Goal: Task Accomplishment & Management: Manage account settings

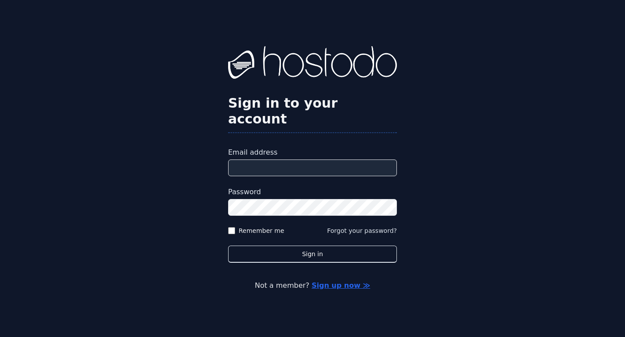
click at [319, 159] on input "Email address" at bounding box center [312, 167] width 169 height 17
click at [302, 160] on input "Email address" at bounding box center [312, 167] width 169 height 17
paste input "**********"
type input "**********"
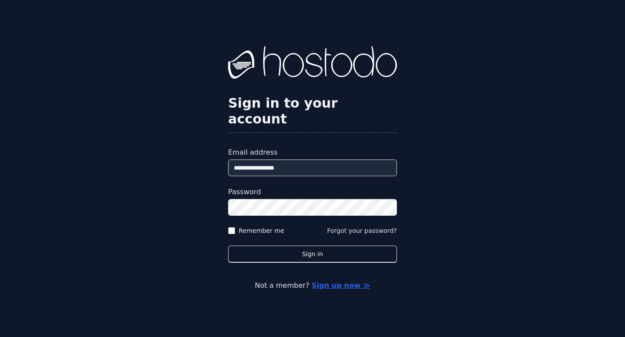
click at [228, 246] on button "Sign in" at bounding box center [312, 254] width 169 height 17
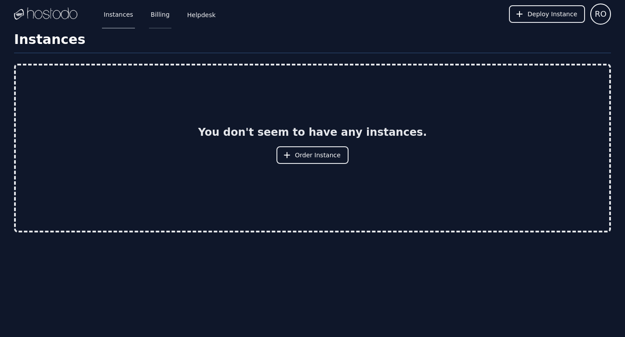
click at [150, 19] on link "Billing" at bounding box center [160, 14] width 22 height 29
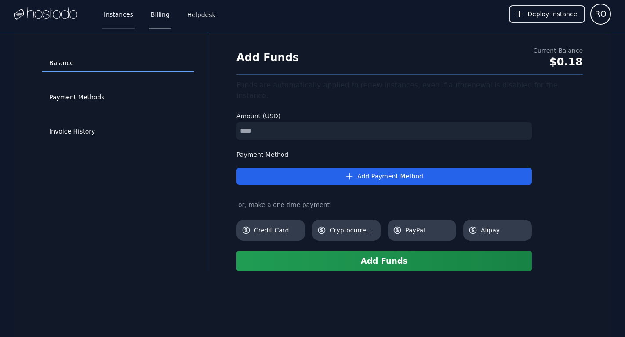
click at [120, 19] on link "Instances" at bounding box center [118, 14] width 33 height 29
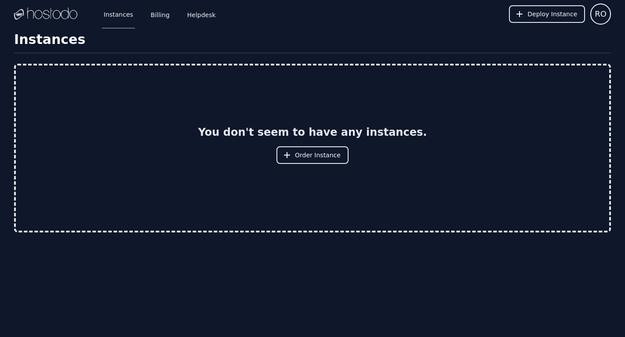
click at [209, 140] on div "You don't seem to have any instances. Order Instance" at bounding box center [312, 147] width 593 height 165
click at [287, 131] on h2 "You don't seem to have any instances." at bounding box center [312, 132] width 229 height 14
click at [203, 8] on link "Helpdesk" at bounding box center [201, 14] width 32 height 29
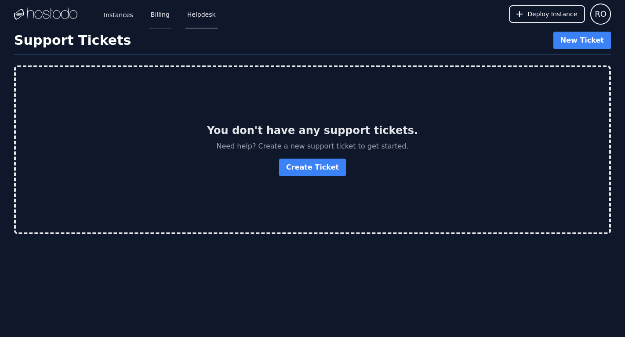
click at [156, 14] on link "Billing" at bounding box center [160, 14] width 22 height 29
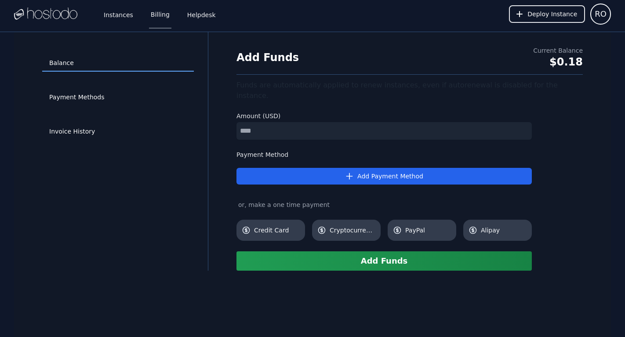
click at [125, 14] on link "Instances" at bounding box center [118, 14] width 33 height 29
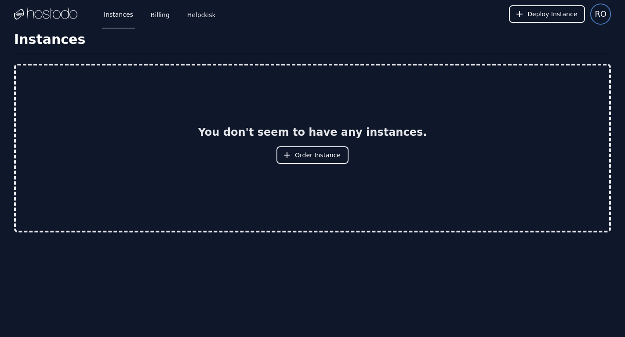
click at [607, 14] on button "RO" at bounding box center [600, 14] width 21 height 21
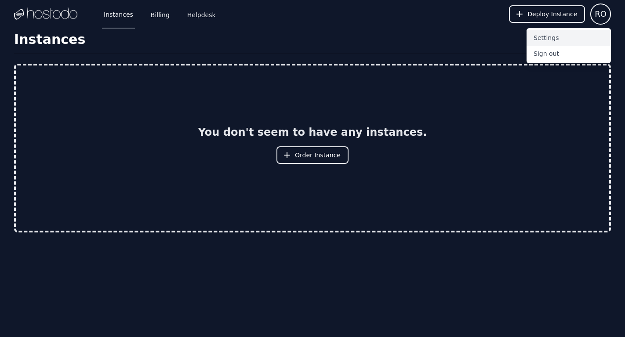
click at [548, 35] on button "Settings" at bounding box center [568, 38] width 84 height 16
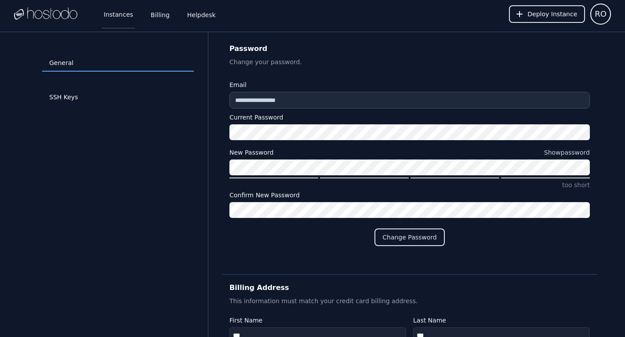
click at [104, 18] on link "Instances" at bounding box center [118, 14] width 33 height 29
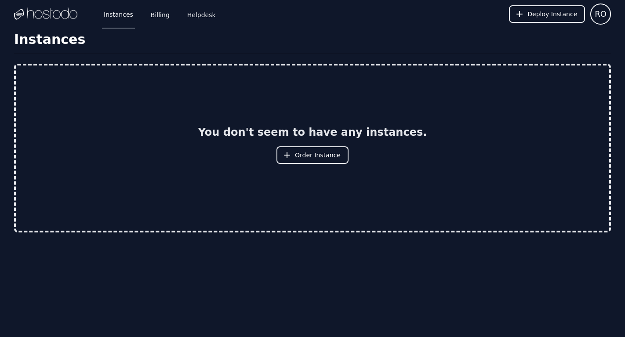
click at [44, 12] on img at bounding box center [45, 13] width 63 height 13
click at [566, 11] on span "Deploy Instance" at bounding box center [552, 14] width 50 height 9
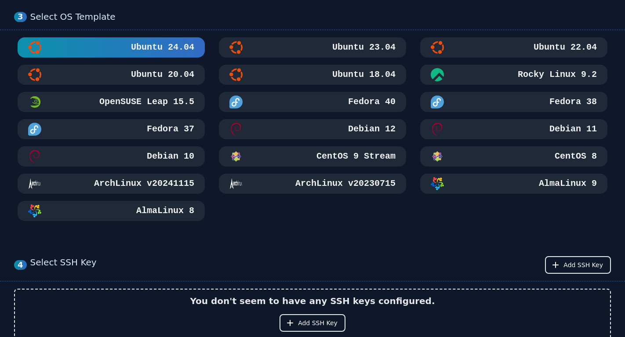
scroll to position [435, 0]
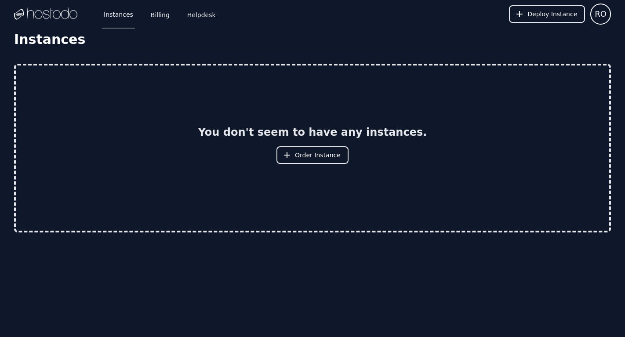
click at [146, 153] on div "You don't seem to have any instances. Order Instance" at bounding box center [312, 147] width 593 height 165
click at [270, 138] on h2 "You don't seem to have any instances." at bounding box center [312, 132] width 229 height 14
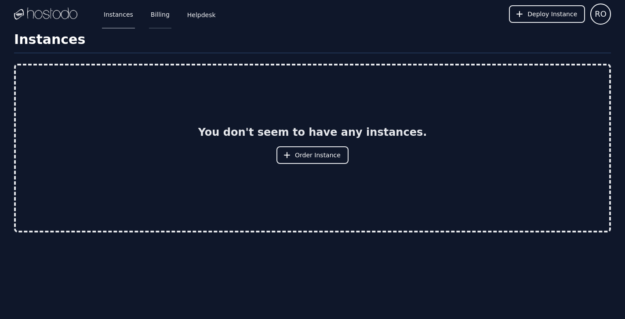
click at [149, 21] on link "Billing" at bounding box center [160, 14] width 22 height 29
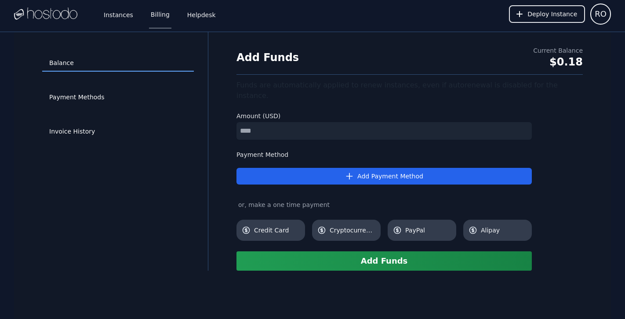
click at [177, 22] on div "Instances Billing Helpdesk" at bounding box center [153, 14] width 130 height 29
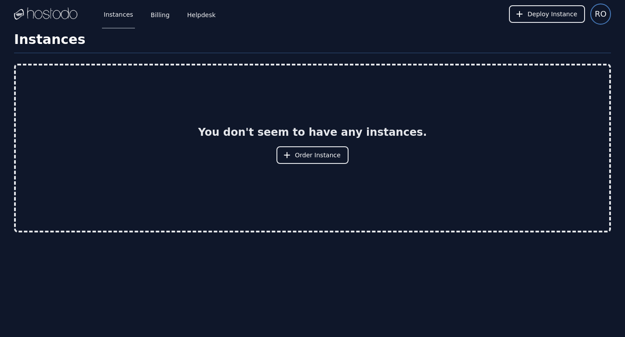
click at [602, 14] on span "RO" at bounding box center [600, 14] width 12 height 12
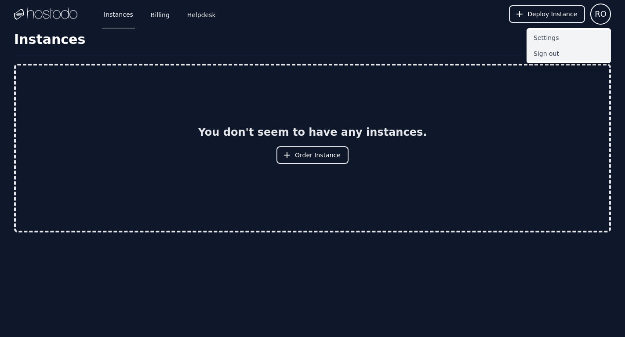
drag, startPoint x: 569, startPoint y: 35, endPoint x: 564, endPoint y: 55, distance: 20.4
click at [564, 55] on div "Settings Sign out" at bounding box center [568, 45] width 84 height 35
click at [564, 55] on button "Sign out" at bounding box center [568, 54] width 84 height 16
